Goal: Information Seeking & Learning: Find contact information

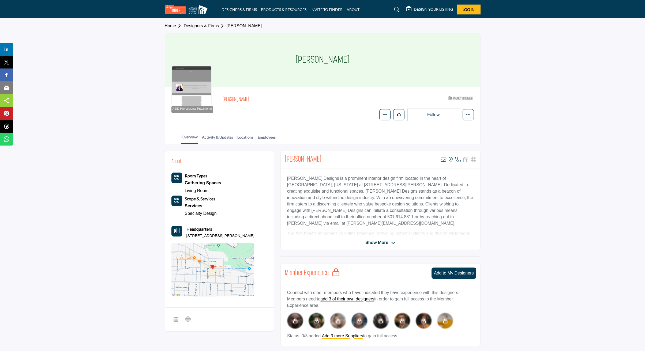
scroll to position [0, 0]
click at [251, 136] on link "Locations" at bounding box center [245, 138] width 17 height 9
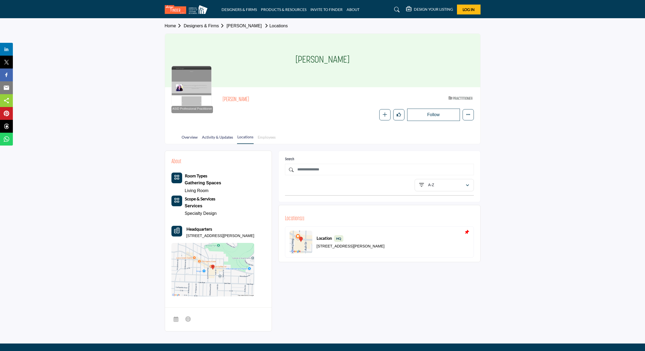
click at [276, 136] on link "Employees" at bounding box center [266, 138] width 18 height 9
click at [203, 27] on link "Designers & Firms" at bounding box center [205, 26] width 43 height 5
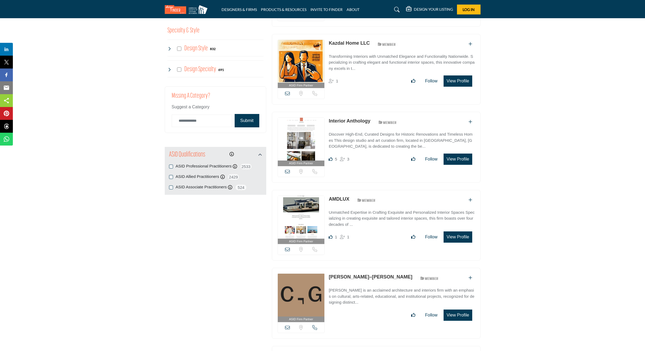
scroll to position [585, 0]
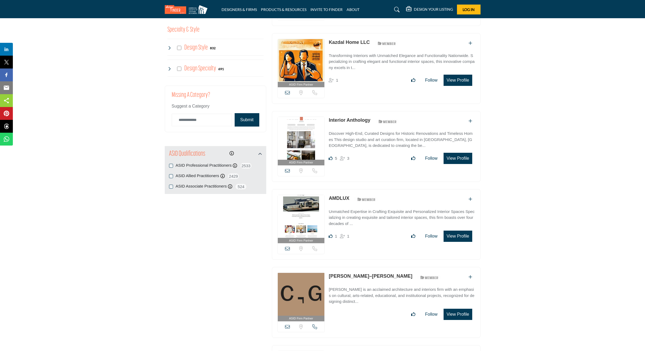
click at [305, 137] on img at bounding box center [301, 138] width 47 height 43
